Goal: Task Accomplishment & Management: Manage account settings

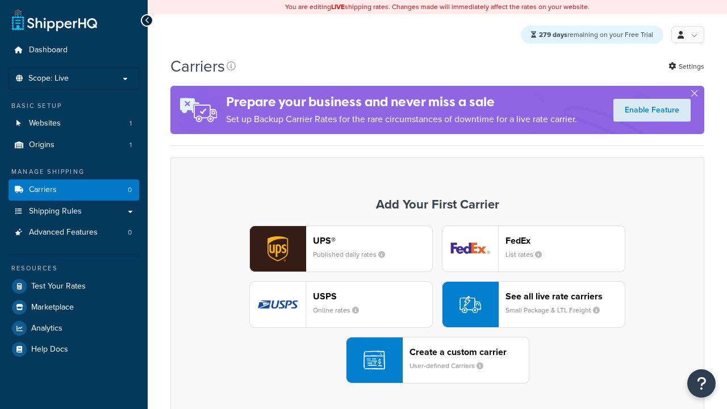
click at [437, 361] on div "Create a custom carrier User-defined Carriers" at bounding box center [469, 360] width 119 height 27
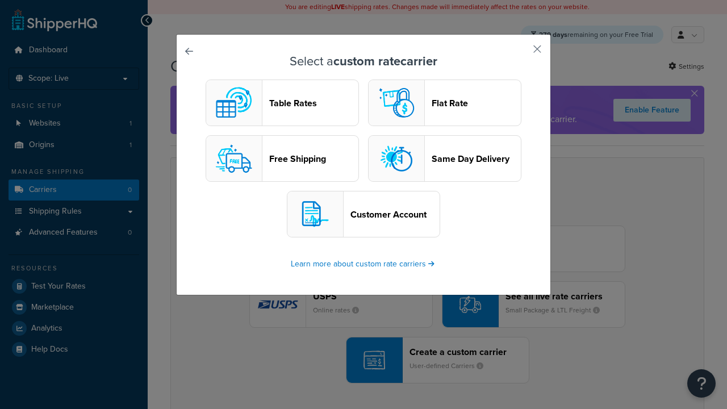
click at [282, 103] on header "Table Rates" at bounding box center [313, 103] width 89 height 11
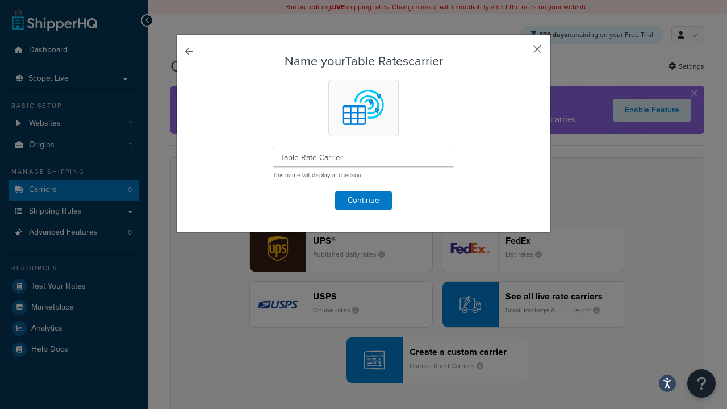
click at [520, 53] on button "button" at bounding box center [520, 53] width 3 height 3
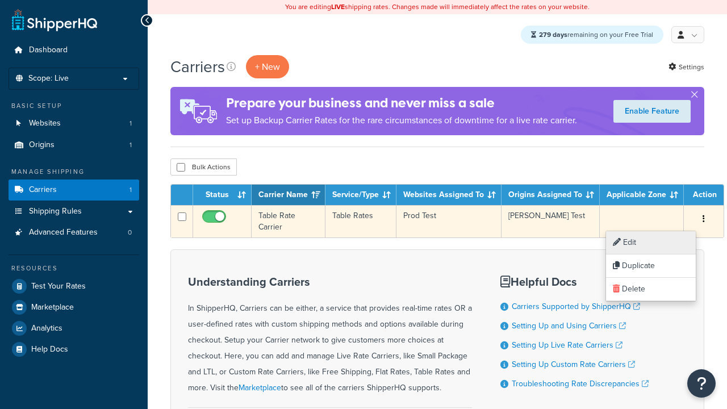
click at [651, 243] on link "Edit" at bounding box center [651, 242] width 90 height 23
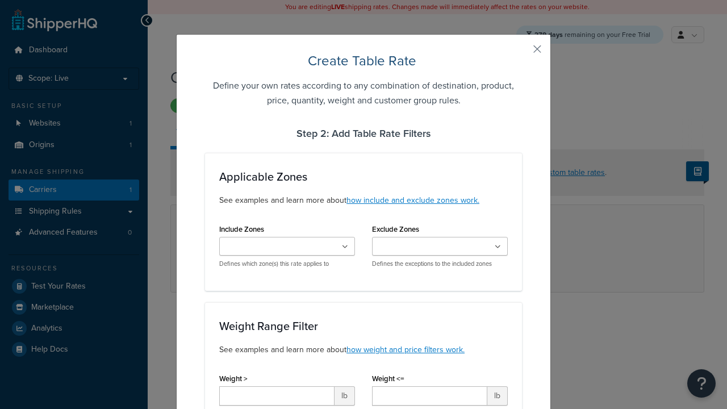
type input "10"
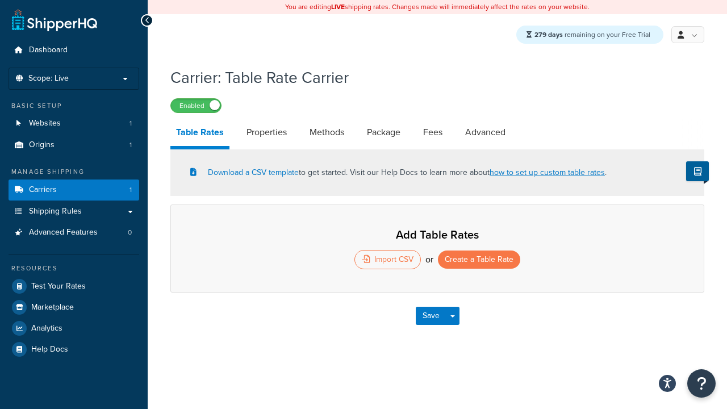
select select "25"
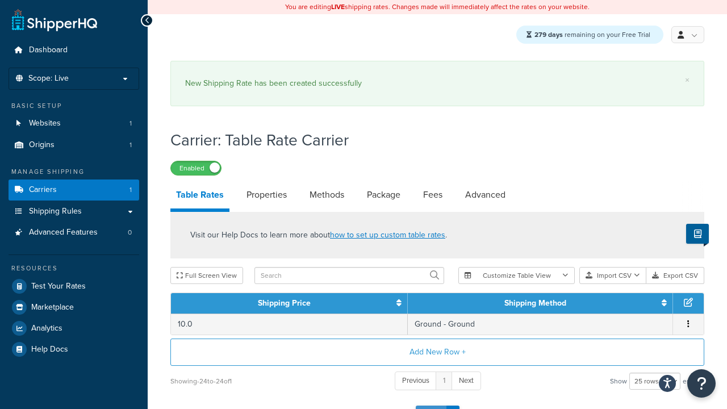
click at [431, 406] on button "Save" at bounding box center [431, 415] width 31 height 18
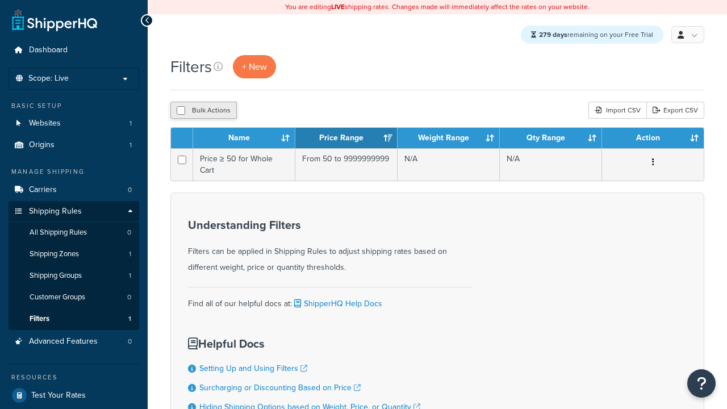
click at [203, 111] on button "Bulk Actions" at bounding box center [203, 110] width 66 height 17
checkbox input "true"
click at [0, 0] on button "Delete" at bounding box center [0, 0] width 0 height 0
